Goal: Book appointment/travel/reservation

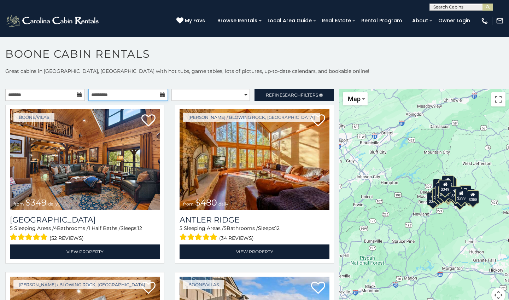
click at [138, 92] on input "text" at bounding box center [128, 95] width 80 height 12
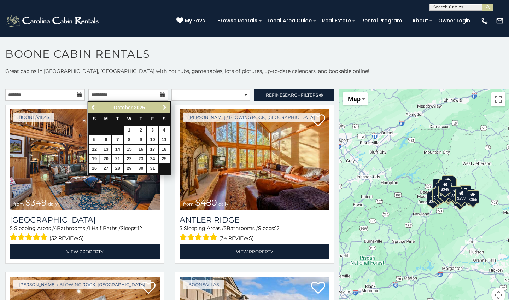
click at [96, 156] on link "19" at bounding box center [94, 158] width 11 height 9
type input "**********"
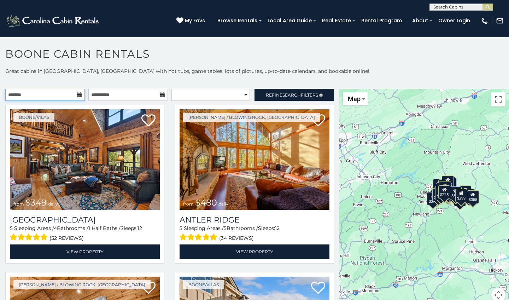
click at [53, 94] on input "text" at bounding box center [45, 95] width 80 height 12
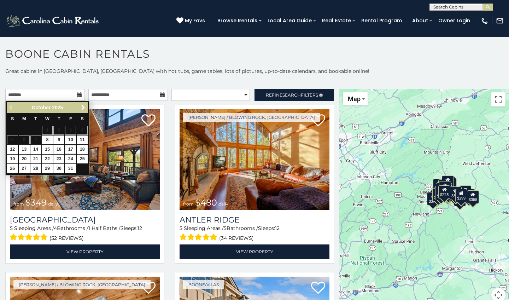
click at [71, 148] on link "17" at bounding box center [70, 149] width 11 height 9
type input "**********"
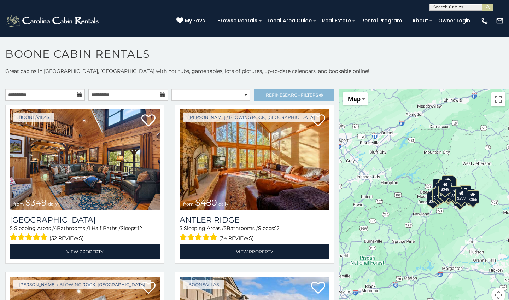
click at [275, 96] on span "Refine Search Filters" at bounding box center [292, 94] width 52 height 5
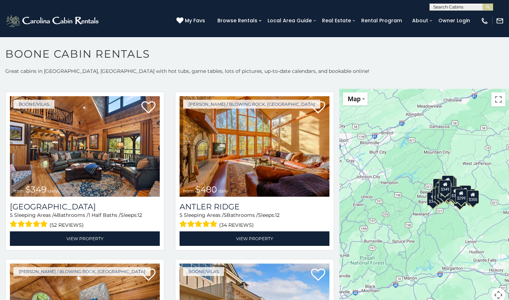
scroll to position [226, 0]
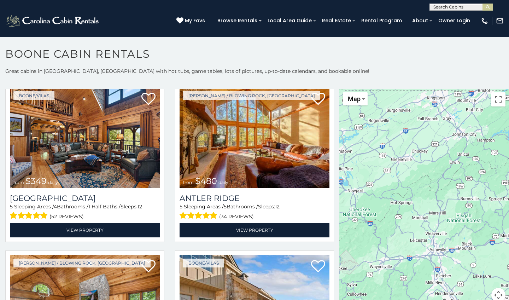
drag, startPoint x: 410, startPoint y: 210, endPoint x: 509, endPoint y: 168, distance: 106.9
click at [509, 168] on div "**********" at bounding box center [254, 186] width 509 height 236
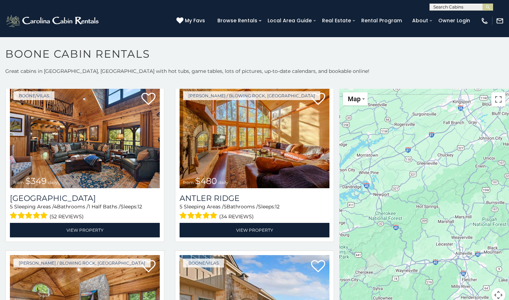
drag, startPoint x: 393, startPoint y: 170, endPoint x: 420, endPoint y: 173, distance: 26.7
click at [420, 173] on div "$349 $480 $315 $425 $355 $635 $930 $675 $400 $451 $330 $400 $485 $460 $395 $250…" at bounding box center [424, 200] width 170 height 222
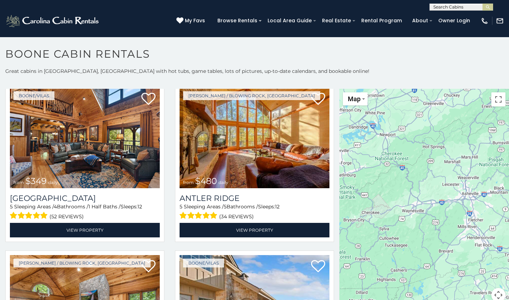
drag, startPoint x: 409, startPoint y: 212, endPoint x: 415, endPoint y: 150, distance: 62.6
click at [415, 150] on div "$349 $480 $315 $425 $355 $635 $930 $675 $400 $451 $330 $400 $485 $460 $395 $250…" at bounding box center [424, 200] width 170 height 222
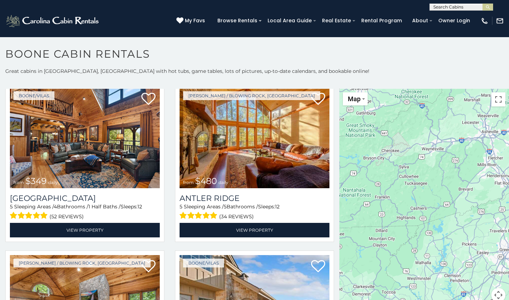
drag, startPoint x: 384, startPoint y: 190, endPoint x: 403, endPoint y: 132, distance: 61.3
click at [403, 131] on div "$349 $480 $315 $425 $355 $635 $930 $675 $400 $451 $330 $400 $485 $460 $395 $250…" at bounding box center [424, 200] width 170 height 222
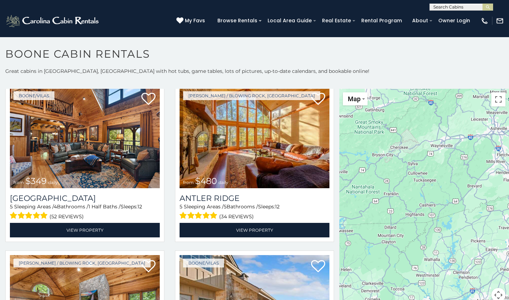
drag, startPoint x: 406, startPoint y: 139, endPoint x: 415, endPoint y: 133, distance: 11.3
click at [390, 157] on div "$349 $480 $315 $425 $355 $635 $930 $675 $400 $451 $330 $400 $485 $460 $395 $250…" at bounding box center [424, 200] width 170 height 222
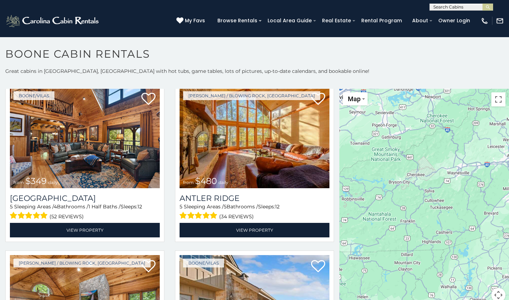
drag, startPoint x: 407, startPoint y: 162, endPoint x: 423, endPoint y: 189, distance: 31.7
click at [423, 189] on div "$349 $480 $315 $425 $355 $635 $930 $675 $400 $451 $330 $400 $485 $460 $395 $250…" at bounding box center [424, 200] width 170 height 222
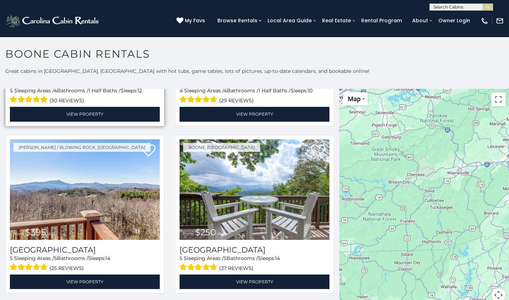
scroll to position [1346, 0]
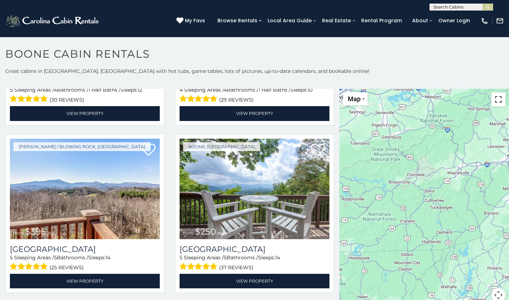
click at [495, 103] on button "Toggle fullscreen view" at bounding box center [498, 99] width 14 height 14
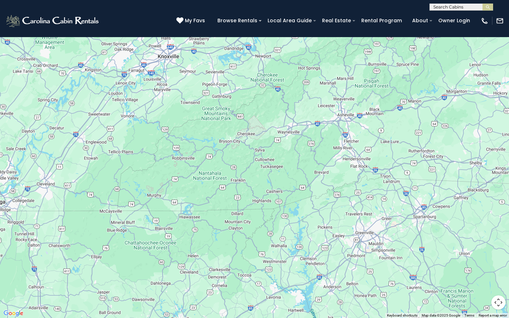
click at [240, 140] on div "$349 $480 $315 $425 $355 $635 $930 $675 $400 $451 $330 $400 $485 $460 $395 $250…" at bounding box center [254, 159] width 509 height 318
drag, startPoint x: 244, startPoint y: 135, endPoint x: 250, endPoint y: 137, distance: 6.3
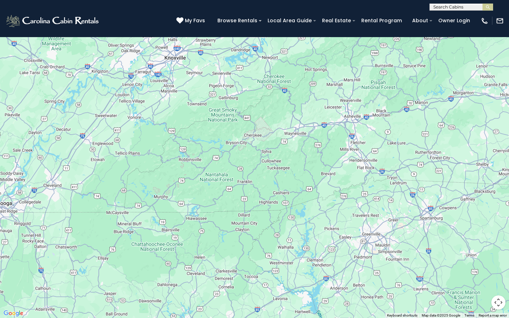
click at [506, 5] on div "$349 $480 $315 $425 $355 $635 $930 $675 $400 $451 $330 $400 $485 $460 $395 $250…" at bounding box center [254, 159] width 509 height 318
click at [502, 11] on button "Toggle fullscreen view" at bounding box center [498, 11] width 14 height 14
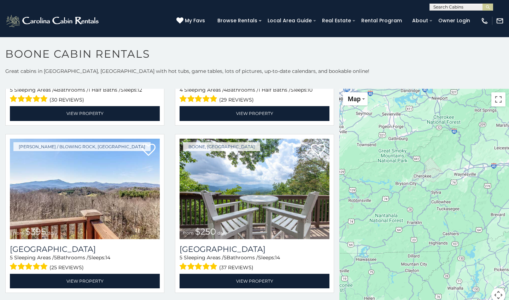
click at [455, 10] on input "text" at bounding box center [461, 8] width 62 height 7
type input "********"
click at [472, 17] on li "No results match cherokee" at bounding box center [461, 19] width 63 height 13
